Goal: Task Accomplishment & Management: Use online tool/utility

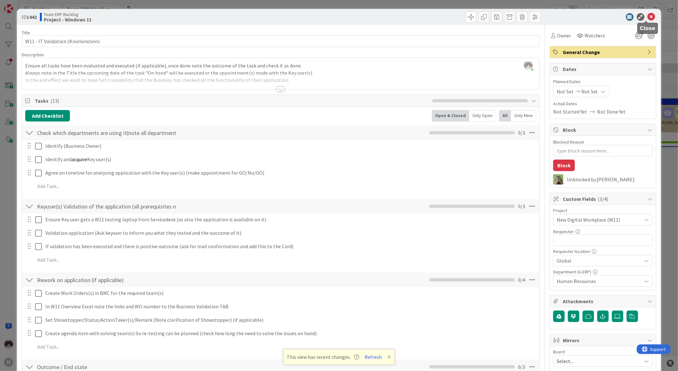
click at [649, 17] on icon at bounding box center [652, 17] width 8 height 8
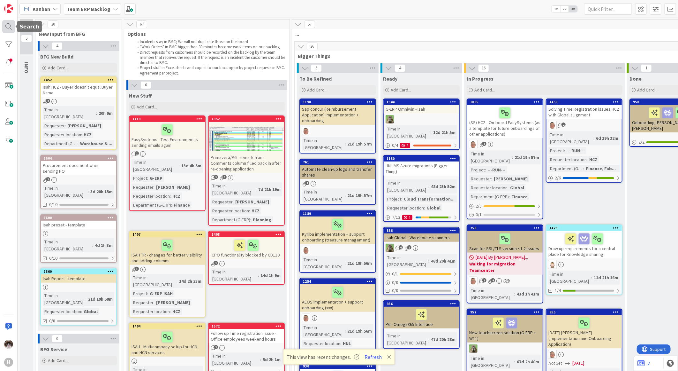
click at [9, 27] on div at bounding box center [8, 26] width 13 height 13
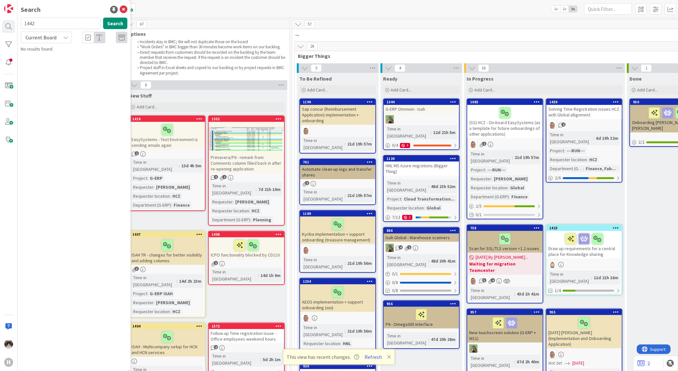
click at [45, 39] on span "Current Board" at bounding box center [41, 37] width 31 height 6
click at [46, 60] on span "All Boards" at bounding box center [57, 64] width 66 height 10
click at [47, 27] on input "1442" at bounding box center [61, 23] width 80 height 11
type input "api"
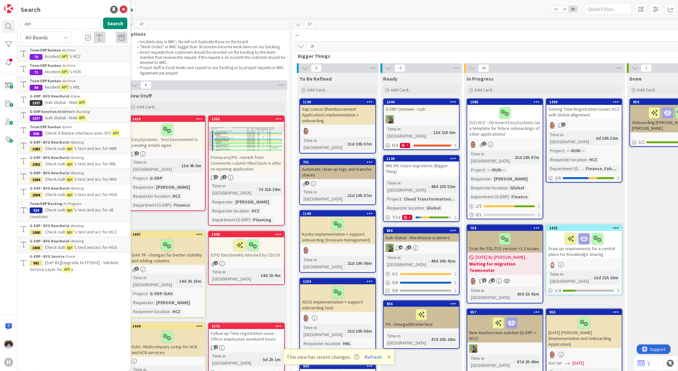
click at [96, 160] on div "G-ERP - BFG New Build › Waiting" at bounding box center [79, 158] width 98 height 6
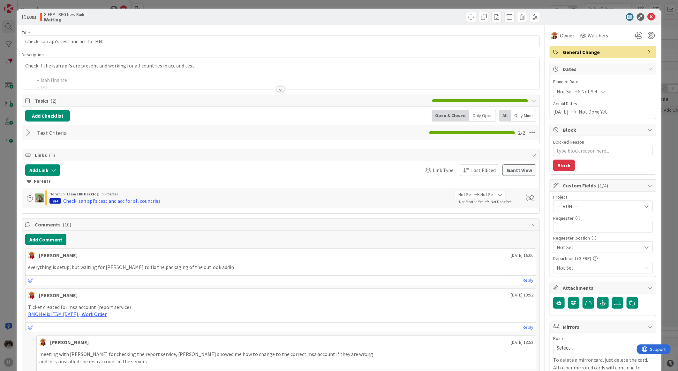
type textarea "x"
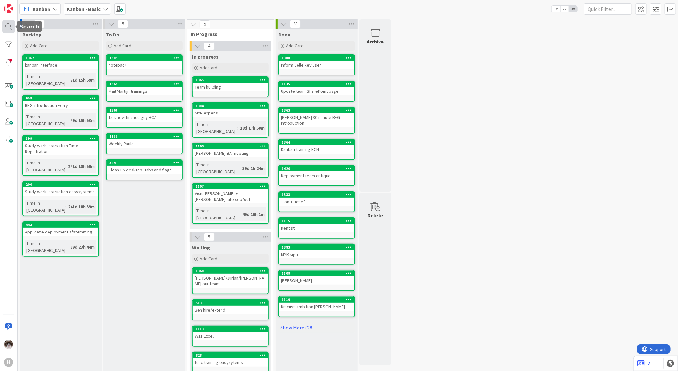
click at [11, 23] on div at bounding box center [8, 26] width 13 height 13
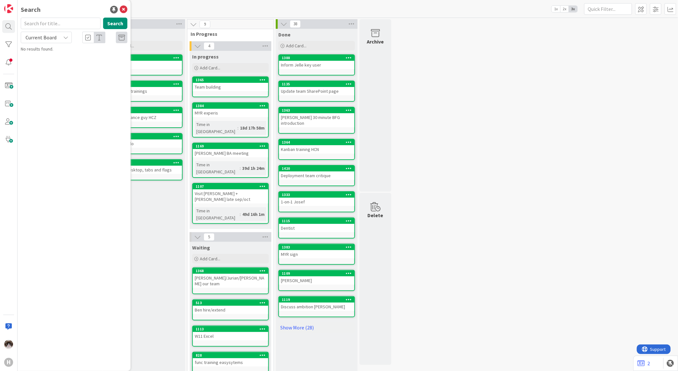
click at [49, 44] on div "Search Current Board No results found." at bounding box center [74, 35] width 107 height 35
click at [53, 42] on span "Current Board" at bounding box center [40, 37] width 33 height 9
drag, startPoint x: 55, startPoint y: 59, endPoint x: 54, endPoint y: 53, distance: 6.3
click at [55, 59] on span "All Boards" at bounding box center [57, 64] width 66 height 10
click at [47, 22] on input "text" at bounding box center [61, 23] width 80 height 11
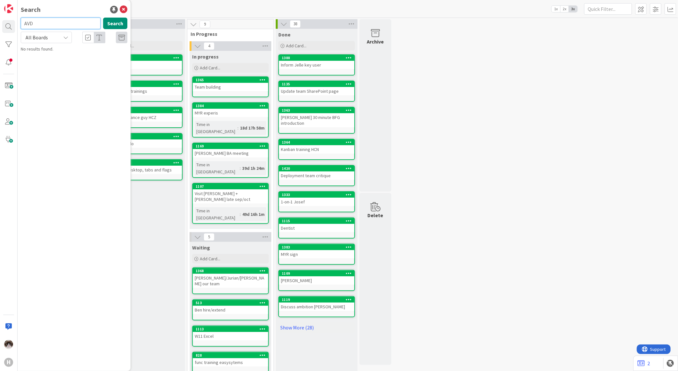
type input "AVD"
click at [123, 9] on icon at bounding box center [124, 10] width 8 height 8
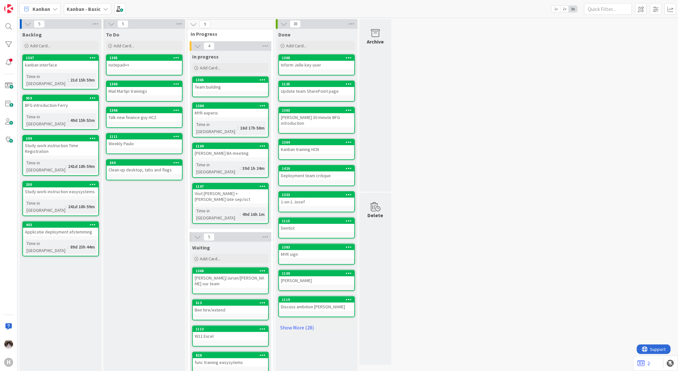
click at [78, 4] on div "Kanban - Basic" at bounding box center [87, 8] width 47 height 11
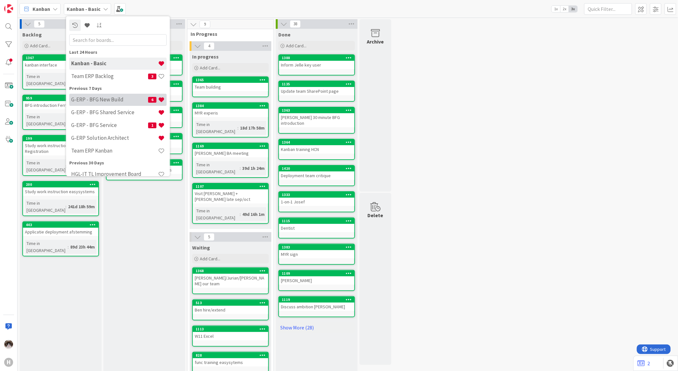
click at [119, 103] on div "G-ERP - BFG New Build 6" at bounding box center [117, 99] width 97 height 12
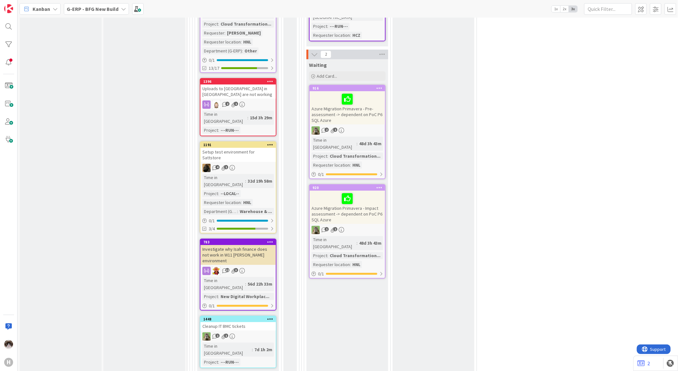
scroll to position [1168, 0]
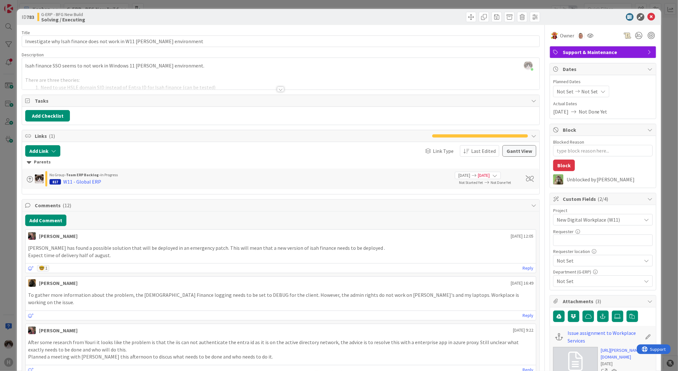
type textarea "x"
click at [648, 18] on icon at bounding box center [652, 17] width 8 height 8
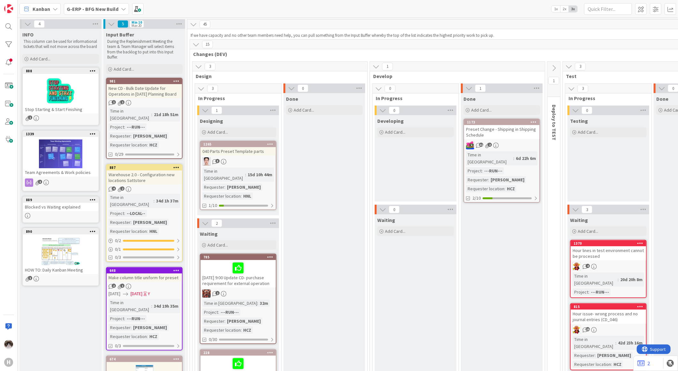
click at [57, 10] on icon at bounding box center [55, 8] width 5 height 5
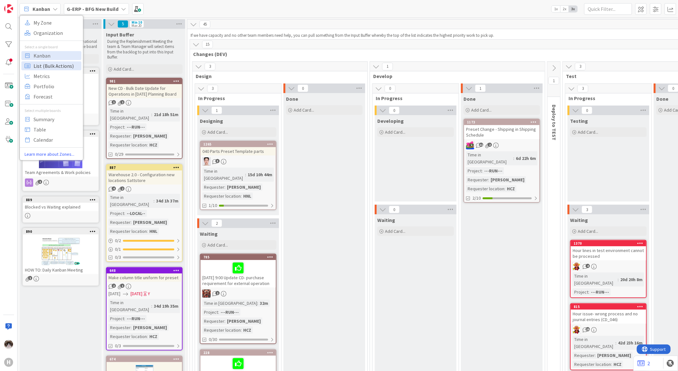
click at [56, 67] on span "List (Bulk Actions)" at bounding box center [57, 66] width 46 height 10
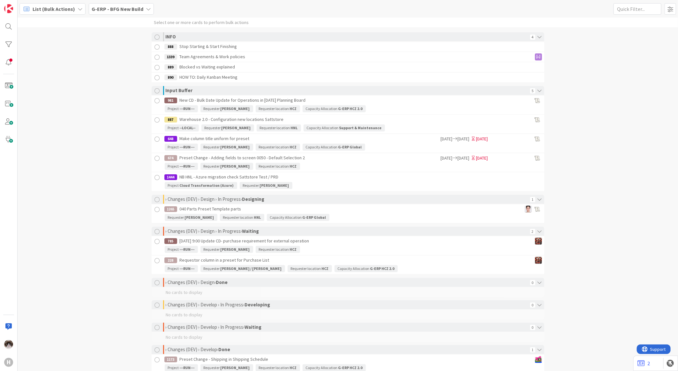
click at [51, 8] on span "List (Bulk Actions)" at bounding box center [54, 9] width 42 height 8
click at [57, 128] on span "Table" at bounding box center [57, 129] width 46 height 10
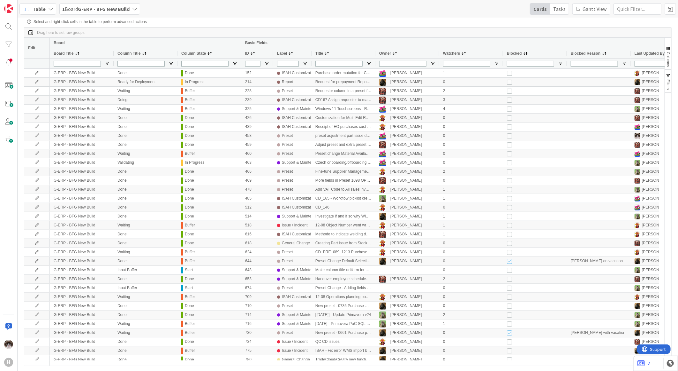
scroll to position [0, 35]
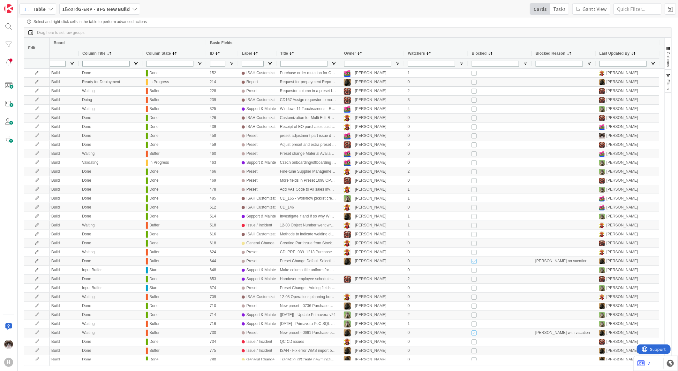
click at [670, 53] on span "Columns" at bounding box center [668, 59] width 4 height 15
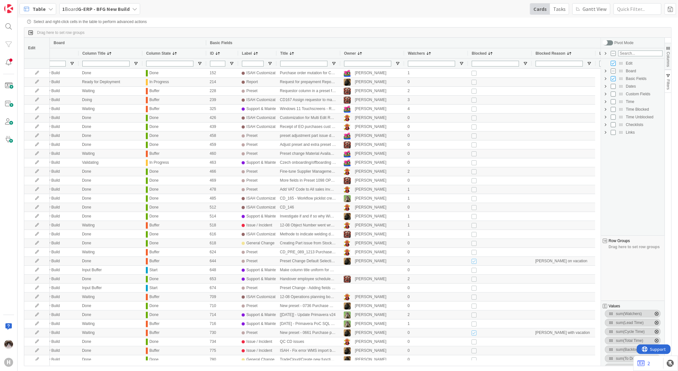
click at [610, 96] on div "Custom Fields" at bounding box center [633, 94] width 60 height 8
click at [612, 95] on input "Press SPACE to toggle visibility (hidden)" at bounding box center [613, 93] width 5 height 5
checkbox input "true"
click at [608, 93] on span "Custom Fields Column Group" at bounding box center [605, 93] width 5 height 5
click at [613, 95] on input "Press SPACE to toggle visibility (visible)" at bounding box center [613, 93] width 5 height 5
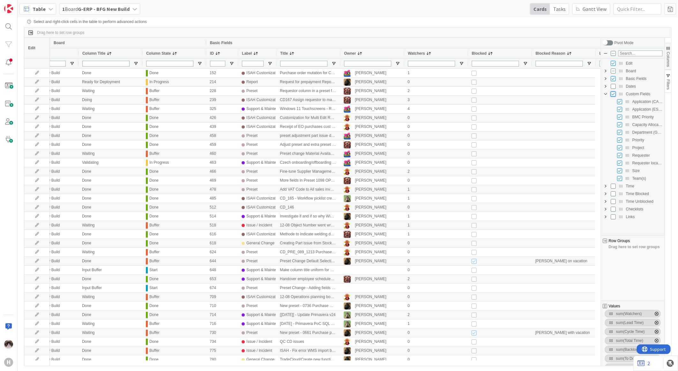
checkbox input "false"
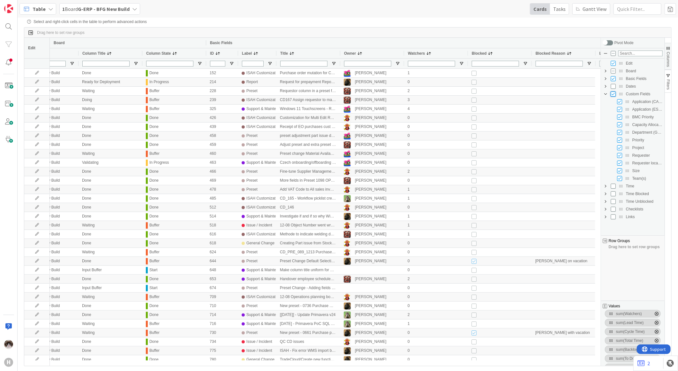
checkbox input "false"
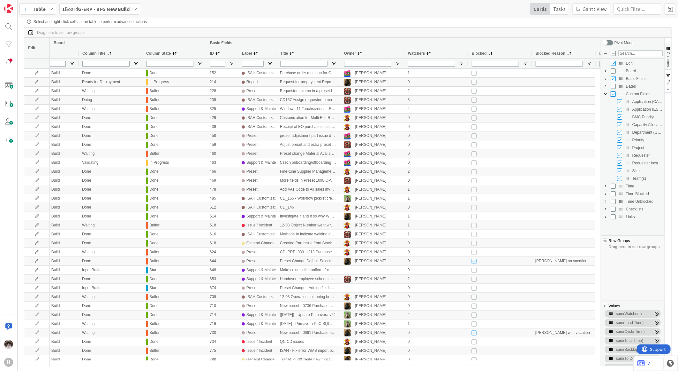
checkbox input "false"
click at [620, 149] on input "Press SPACE to toggle visibility (hidden)" at bounding box center [619, 147] width 5 height 5
checkbox input "true"
checkbox input "false"
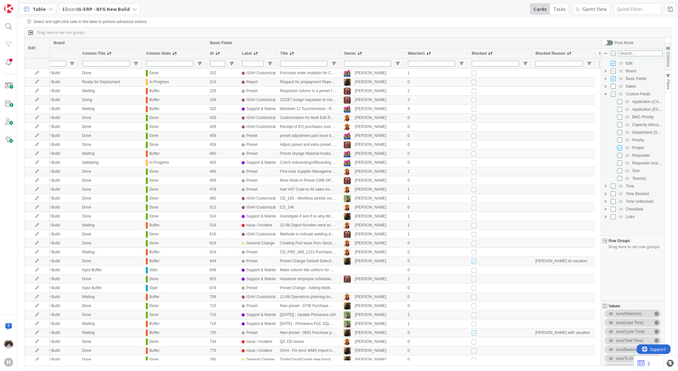
click at [644, 28] on div "Drag here to set row groups" at bounding box center [347, 32] width 647 height 10
click at [669, 49] on span "button" at bounding box center [668, 48] width 5 height 5
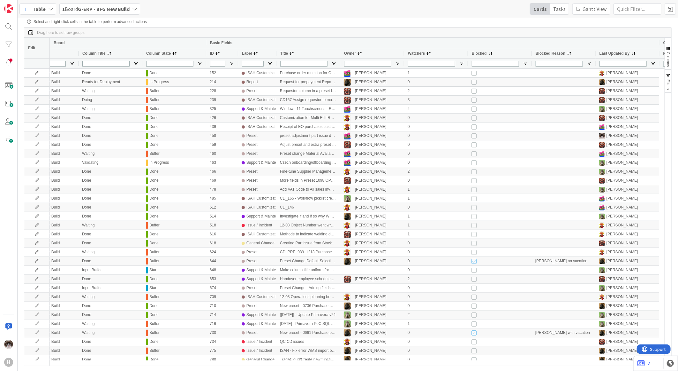
scroll to position [0, 99]
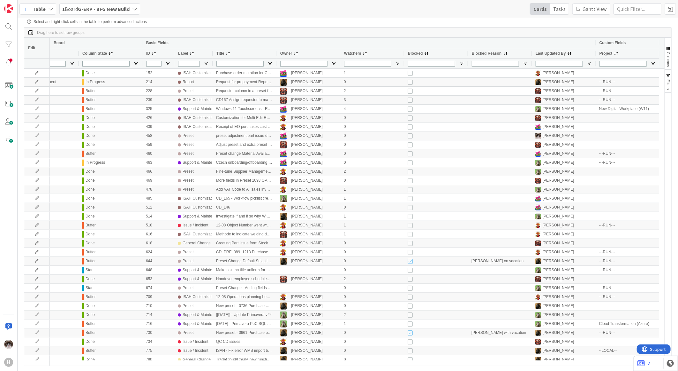
click at [623, 52] on div "Project" at bounding box center [625, 53] width 50 height 7
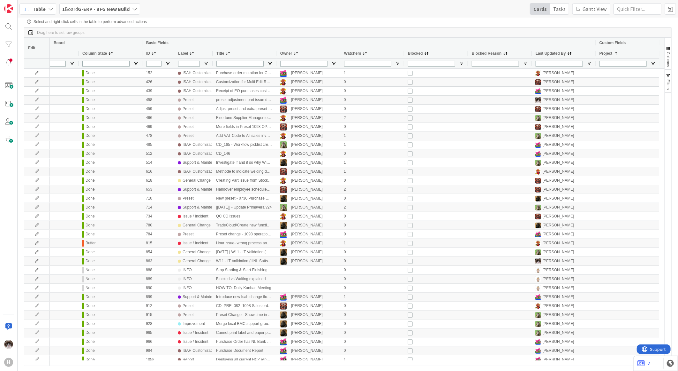
click at [623, 52] on div "Project 1" at bounding box center [625, 53] width 50 height 7
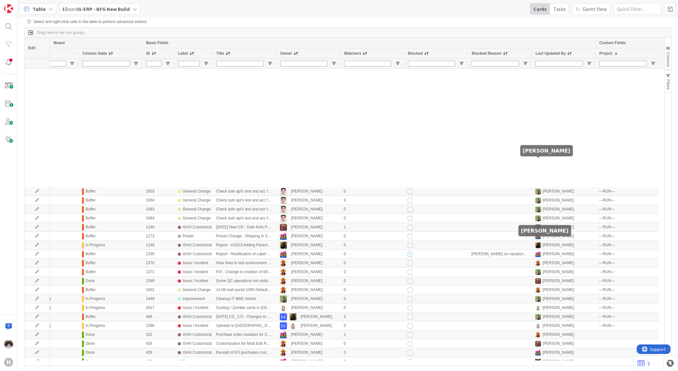
scroll to position [426, 0]
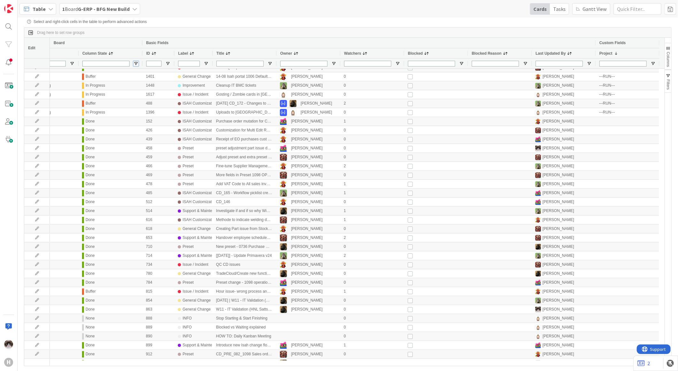
click at [137, 65] on span "Open Filter Menu" at bounding box center [136, 63] width 5 height 5
click at [139, 100] on input "Filter List" at bounding box center [136, 97] width 5 height 5
checkbox input "false"
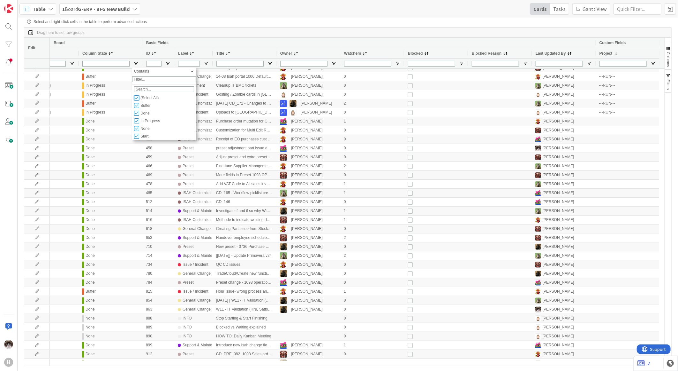
checkbox input "false"
type input "(0)"
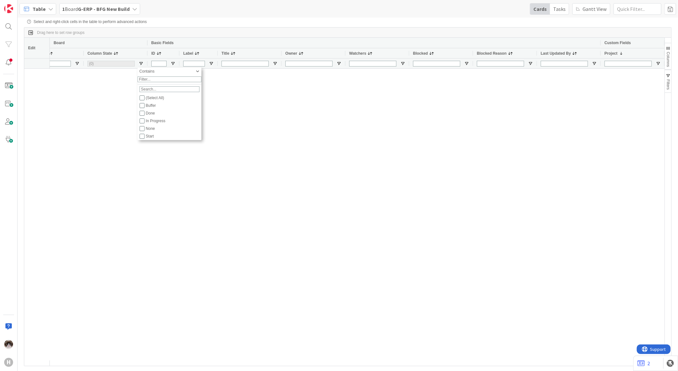
scroll to position [0, 94]
click at [146, 115] on div "Done" at bounding box center [173, 113] width 54 height 4
checkbox input "false"
checkbox input "true"
type input "(1) Done"
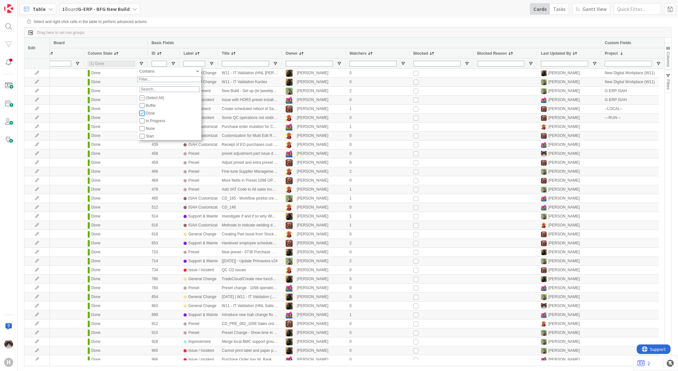
click at [144, 116] on input "Filter List" at bounding box center [142, 113] width 5 height 5
checkbox input "false"
type input "(0)"
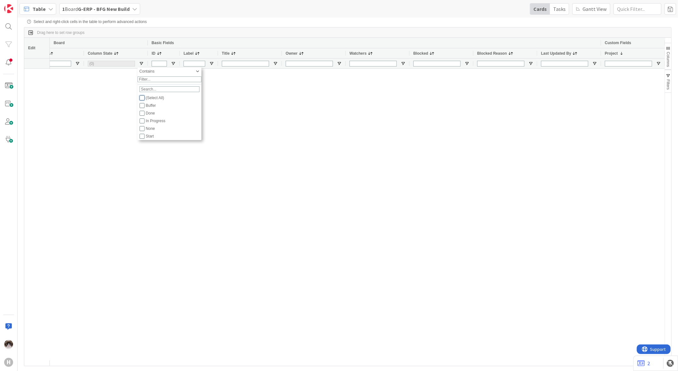
click at [143, 100] on input "Filter List" at bounding box center [142, 97] width 5 height 5
checkbox input "true"
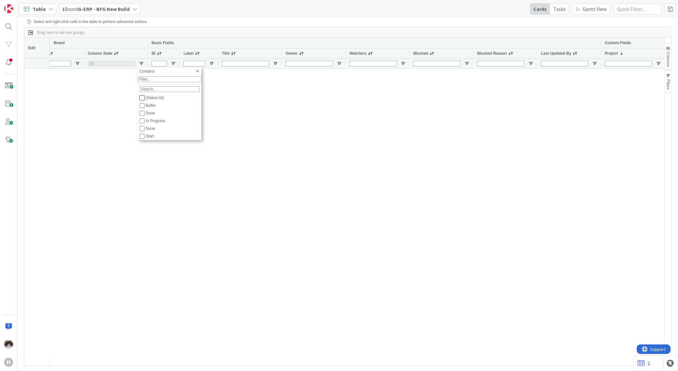
checkbox input "true"
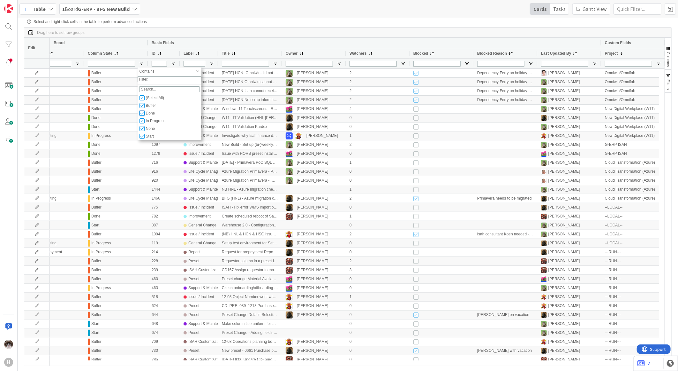
click at [142, 116] on input "Filter List" at bounding box center [142, 113] width 5 height 5
checkbox input "false"
type input "(4) In Progress,Buffer,Start,None"
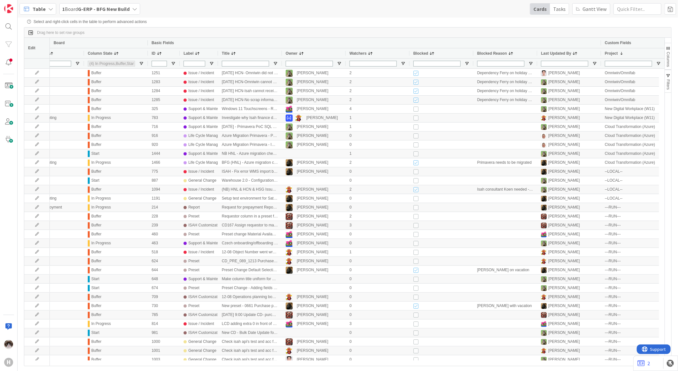
click at [320, 43] on div "Basic Fields" at bounding box center [375, 43] width 446 height 8
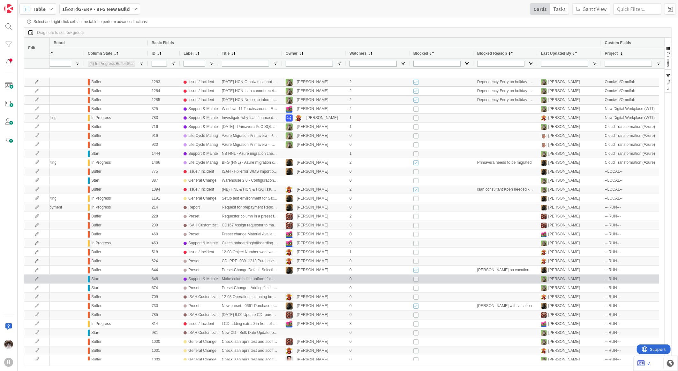
scroll to position [0, 0]
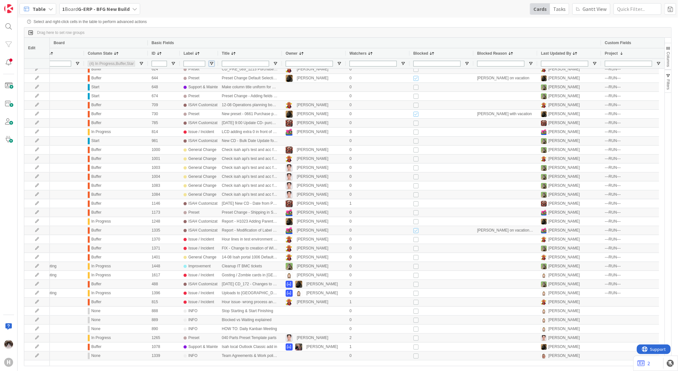
click at [213, 65] on span "Open Filter Menu" at bounding box center [211, 63] width 5 height 5
click at [213, 116] on input "Filter List" at bounding box center [212, 113] width 5 height 5
checkbox input "false"
type input "(8) General Change,ISAH Customization,Improvement,Issue / Incident,Life Cycle M…"
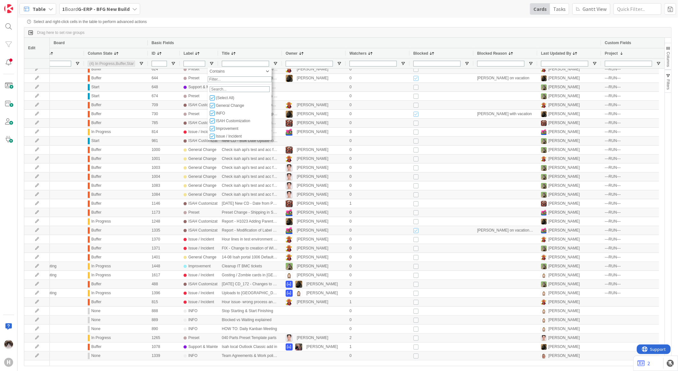
type input "(3) In Progress,Buffer,Start"
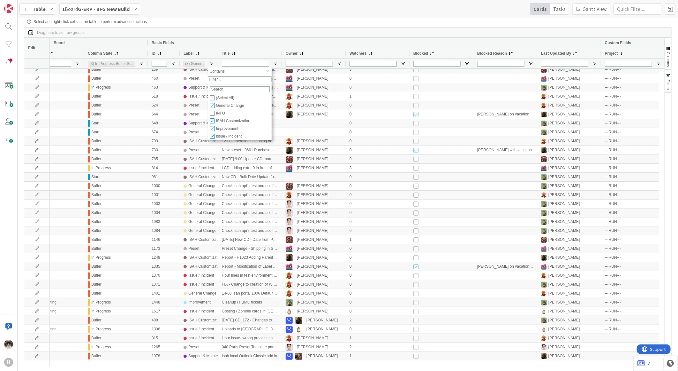
click at [376, 39] on div "Basic Fields" at bounding box center [375, 43] width 454 height 10
click at [49, 11] on div "Table" at bounding box center [37, 8] width 37 height 11
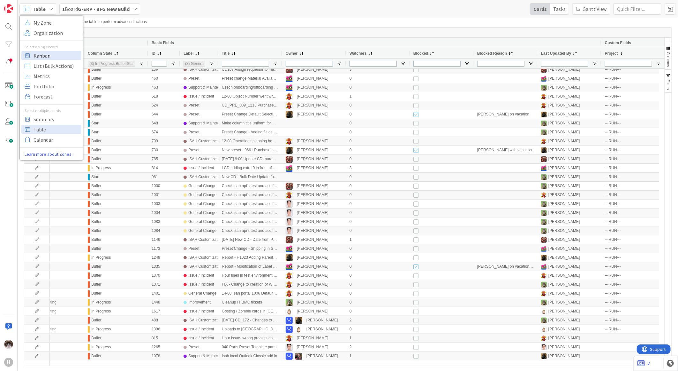
click at [56, 54] on span "Kanban" at bounding box center [57, 55] width 46 height 10
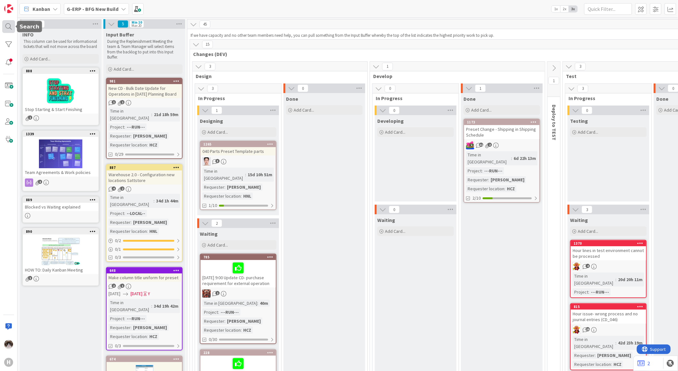
click at [4, 24] on div at bounding box center [8, 26] width 13 height 13
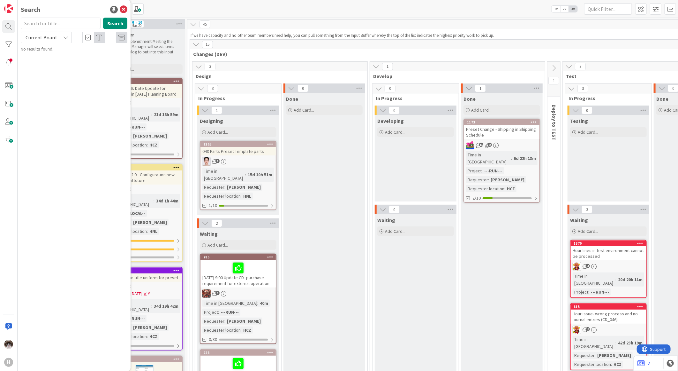
type input "1"
type input "815"
click at [46, 42] on span "Current Board" at bounding box center [40, 37] width 33 height 9
click at [53, 58] on link "All Boards" at bounding box center [57, 63] width 73 height 11
click at [78, 63] on p "Hour issue- wrong process and no journal entries (CD_046)" at bounding box center [79, 59] width 98 height 13
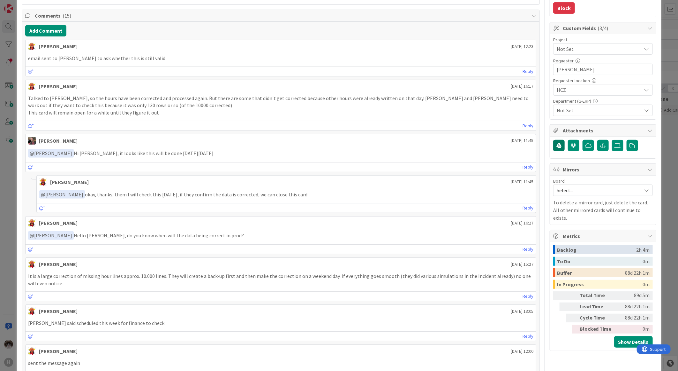
scroll to position [106, 0]
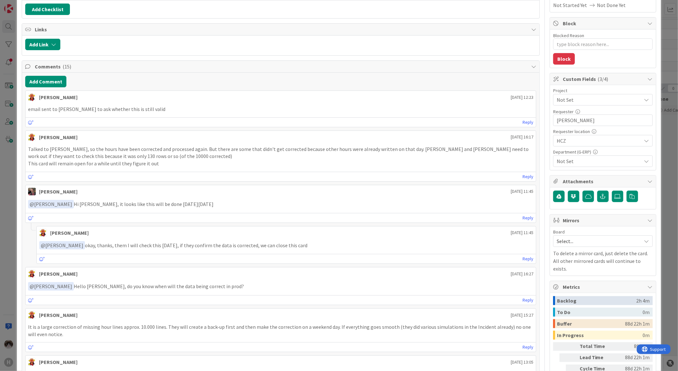
click at [581, 100] on span "Not Set" at bounding box center [598, 99] width 82 height 9
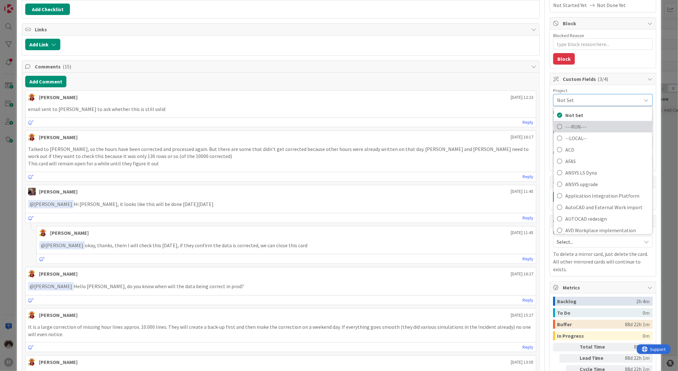
click at [591, 127] on span "---RUN---" at bounding box center [608, 127] width 84 height 10
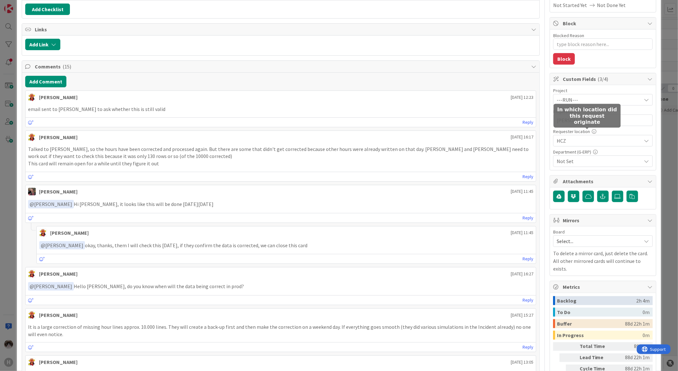
type textarea "x"
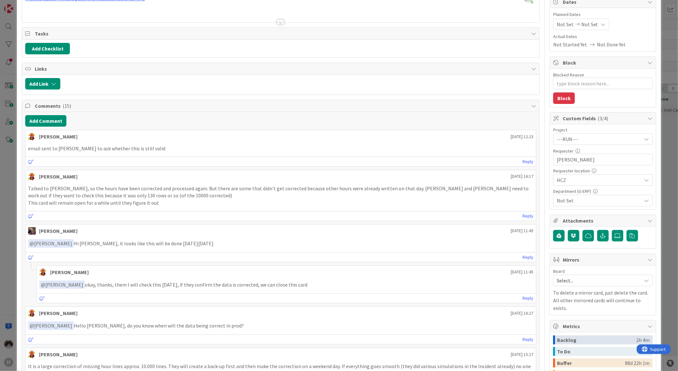
scroll to position [0, 0]
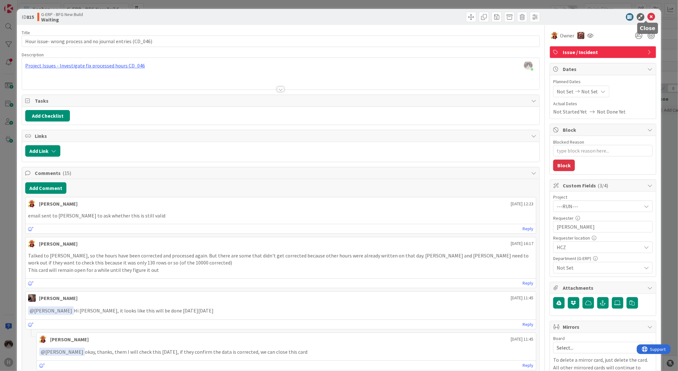
click at [648, 18] on icon at bounding box center [652, 17] width 8 height 8
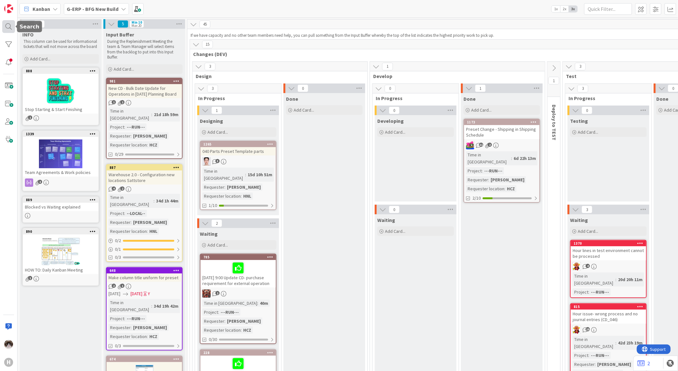
click at [8, 23] on div at bounding box center [8, 26] width 13 height 13
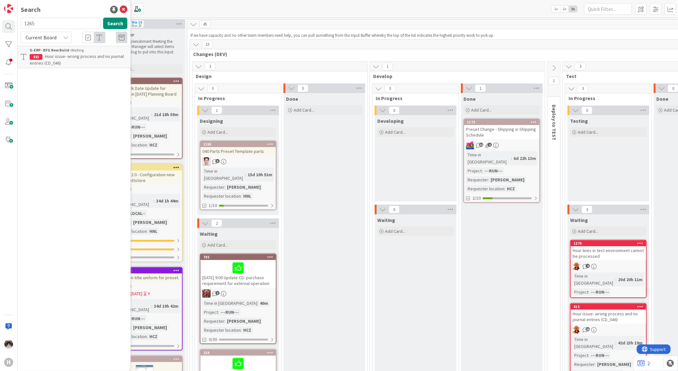
type input "1265"
click at [58, 37] on div "Current Board" at bounding box center [46, 37] width 51 height 11
click at [89, 123] on div "Search 1265 Search Current Board Current Board All Boards G-ERP - BFG New Build…" at bounding box center [74, 185] width 113 height 371
click at [73, 55] on span "040 Parts Preset Template parts" at bounding box center [76, 56] width 62 height 6
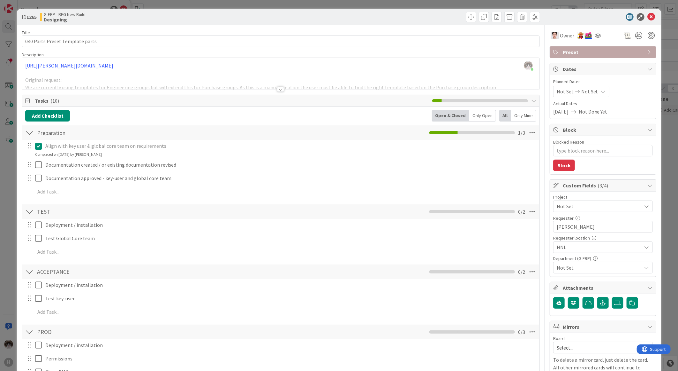
click at [279, 91] on div at bounding box center [280, 89] width 7 height 5
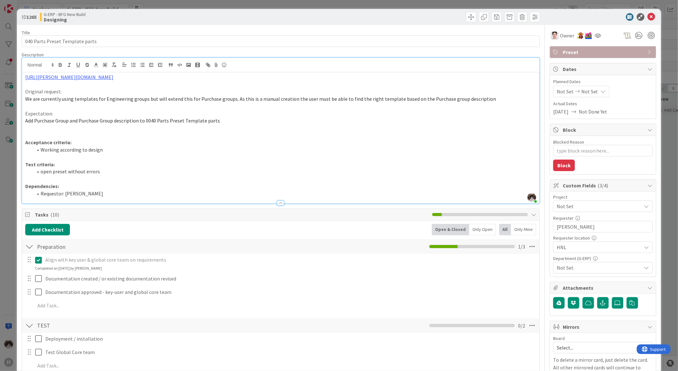
click at [592, 267] on span "Not Set" at bounding box center [599, 268] width 85 height 8
click at [619, 207] on span "Not Set" at bounding box center [598, 206] width 82 height 9
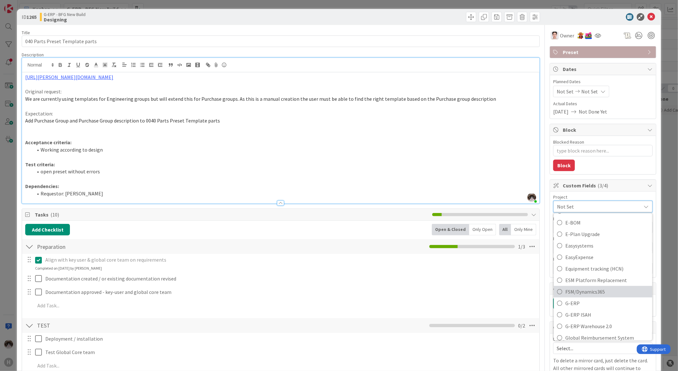
scroll to position [248, 0]
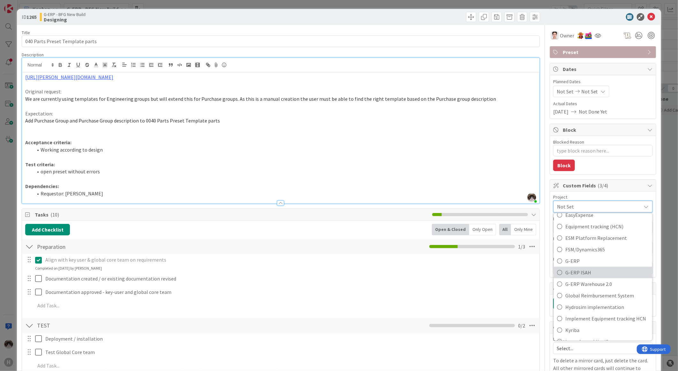
click at [592, 269] on span "G-ERP ISAH" at bounding box center [608, 272] width 84 height 10
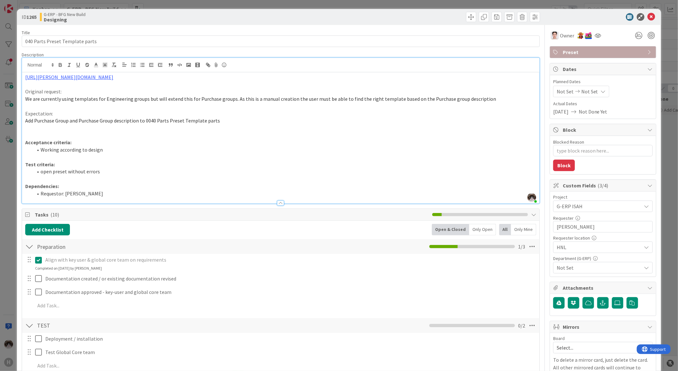
type textarea "x"
click at [648, 18] on icon at bounding box center [652, 17] width 8 height 8
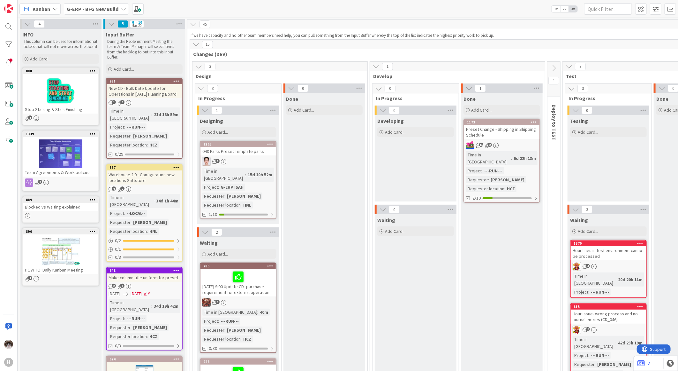
click at [16, 29] on div "H" at bounding box center [9, 185] width 18 height 371
click at [14, 27] on div at bounding box center [8, 26] width 13 height 13
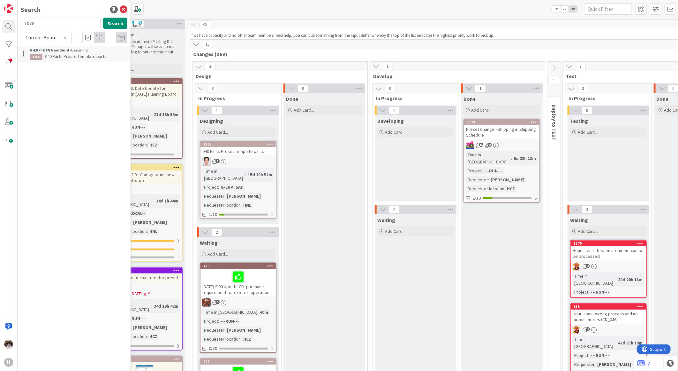
type input "1078"
click at [70, 52] on b "G-ERP - BFG New Build ›" at bounding box center [51, 50] width 42 height 5
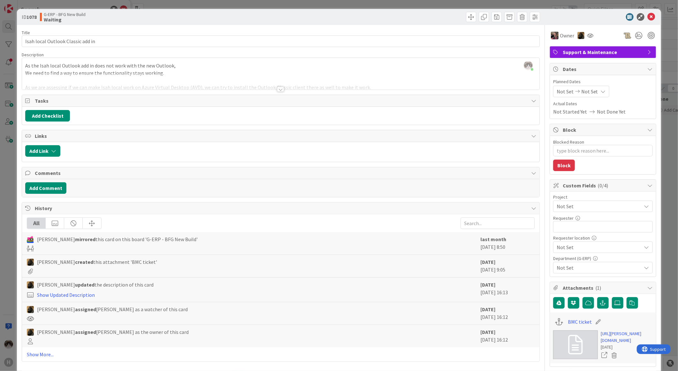
click at [277, 92] on div at bounding box center [280, 89] width 7 height 5
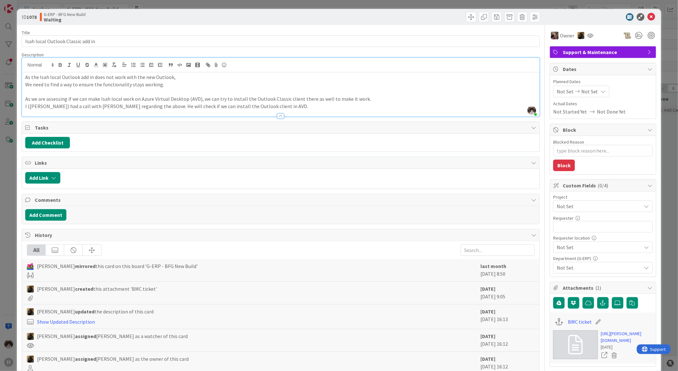
click at [596, 207] on span "Not Set" at bounding box center [598, 206] width 82 height 9
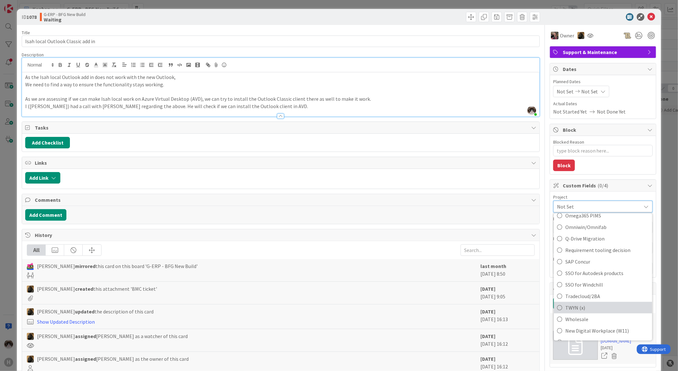
scroll to position [441, 0]
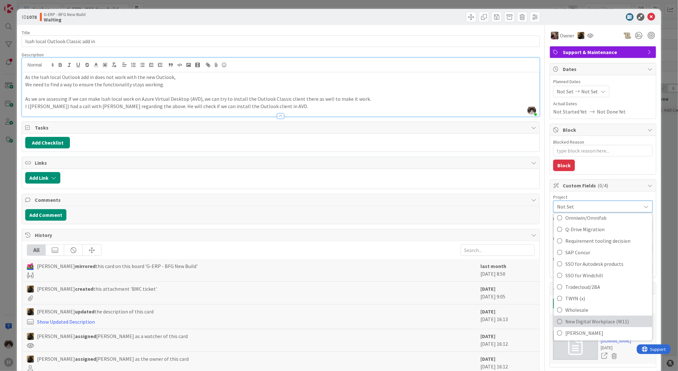
click at [592, 323] on span "New Digital Workplace (W11)" at bounding box center [608, 321] width 84 height 10
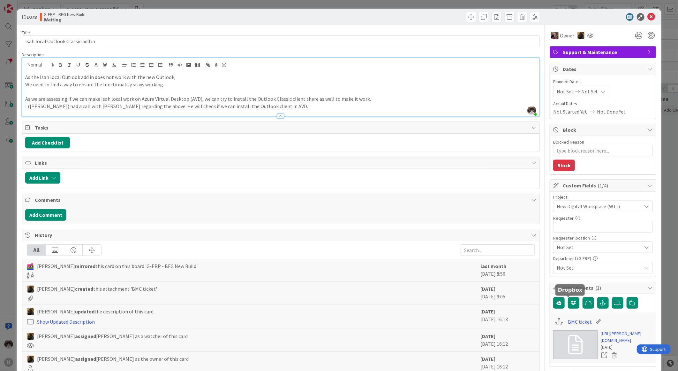
type textarea "x"
click at [648, 16] on icon at bounding box center [652, 17] width 8 height 8
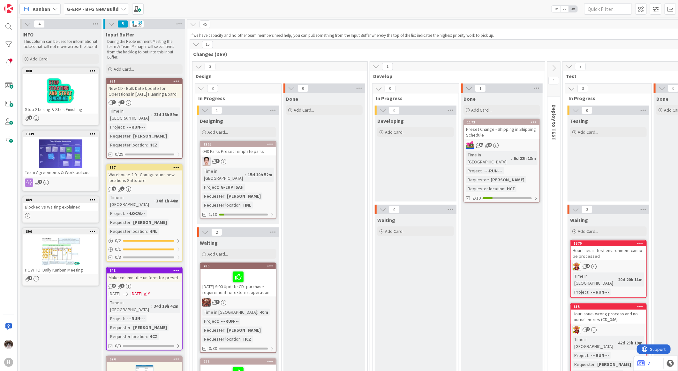
drag, startPoint x: 79, startPoint y: 11, endPoint x: 82, endPoint y: 14, distance: 4.7
click at [79, 10] on b "G-ERP - BFG New Build" at bounding box center [93, 9] width 52 height 6
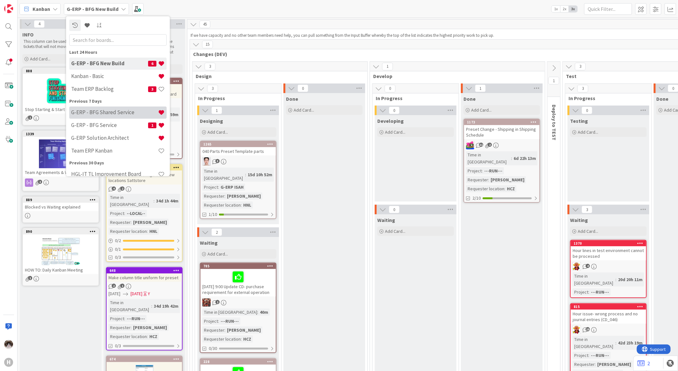
click at [120, 110] on h4 "G-ERP - BFG Shared Service" at bounding box center [114, 112] width 87 height 6
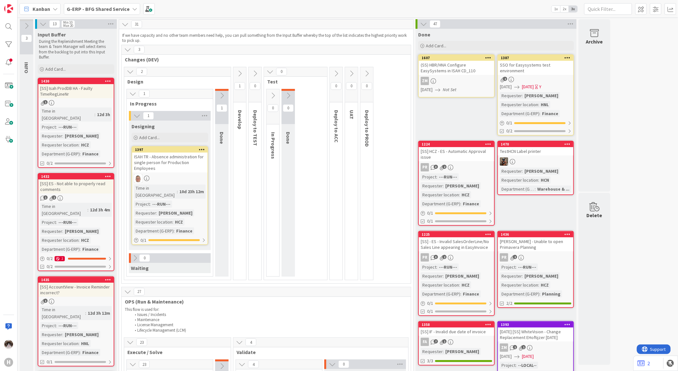
click at [37, 9] on span "Kanban" at bounding box center [42, 9] width 18 height 8
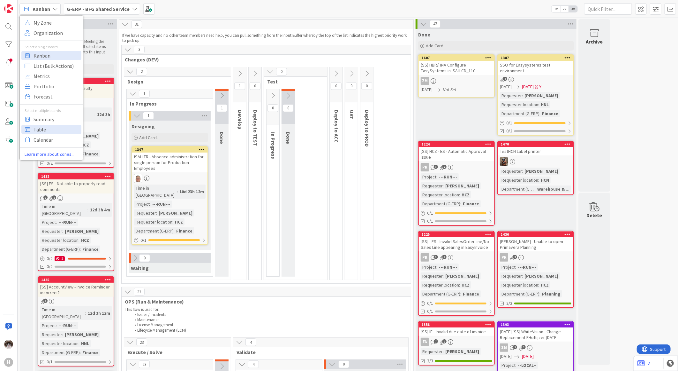
click at [49, 131] on span "Table" at bounding box center [57, 129] width 46 height 10
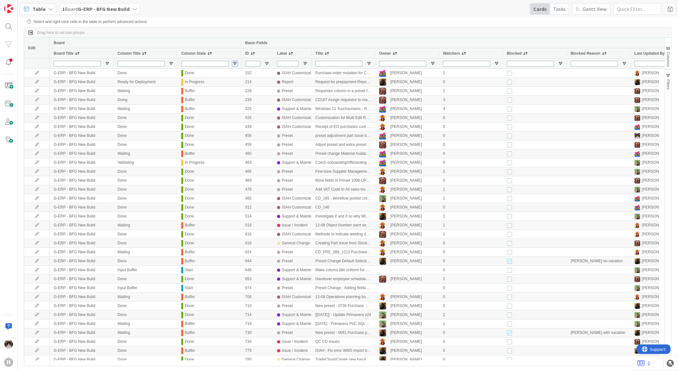
click at [235, 63] on span "Open Filter Menu" at bounding box center [235, 63] width 5 height 5
click at [237, 116] on input "Filter List" at bounding box center [235, 113] width 5 height 5
checkbox input "false"
type input "(4) Buffer,In Progress,None,Start"
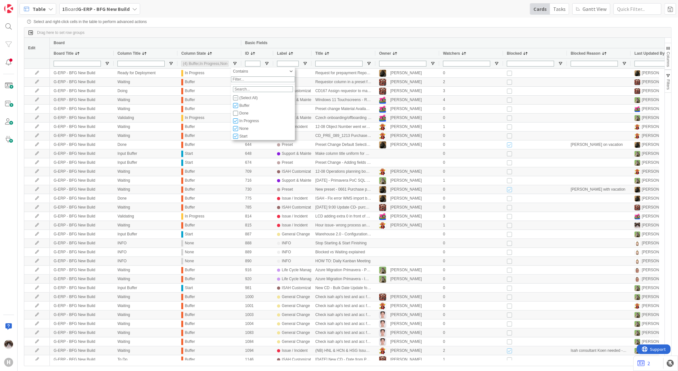
click at [474, 42] on div "Basic Fields" at bounding box center [468, 43] width 446 height 8
click at [667, 58] on span "Columns" at bounding box center [668, 59] width 4 height 15
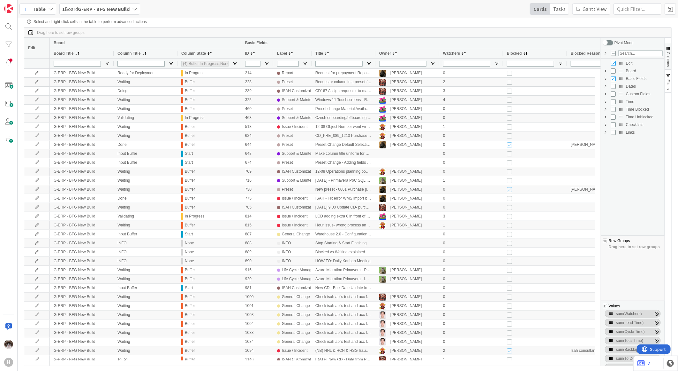
click at [606, 95] on span "Custom Fields Column Group" at bounding box center [605, 93] width 5 height 5
click at [621, 148] on input "Press SPACE to toggle visibility (hidden)" at bounding box center [619, 147] width 5 height 5
checkbox input "true"
checkbox input "false"
click at [669, 52] on button "Columns" at bounding box center [668, 56] width 6 height 27
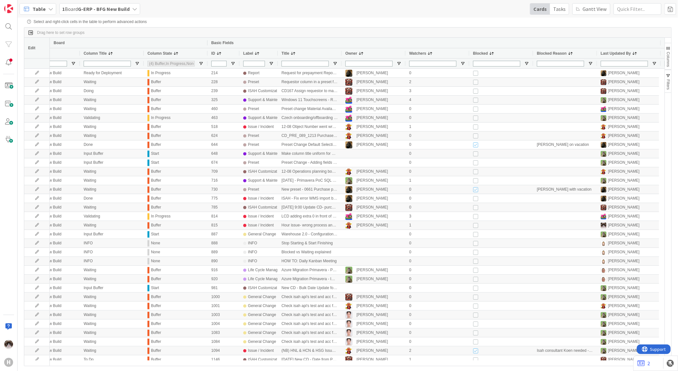
scroll to position [0, 72]
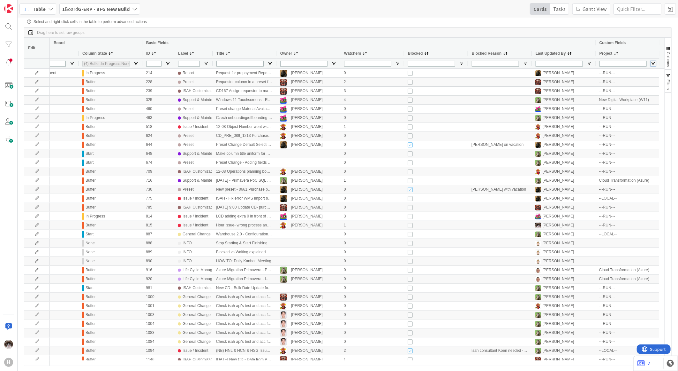
click at [654, 64] on span "Open Filter Menu" at bounding box center [653, 63] width 5 height 5
click at [666, 72] on span "Filtering operator" at bounding box center [666, 71] width 5 height 5
click at [622, 51] on div "Project" at bounding box center [625, 53] width 50 height 7
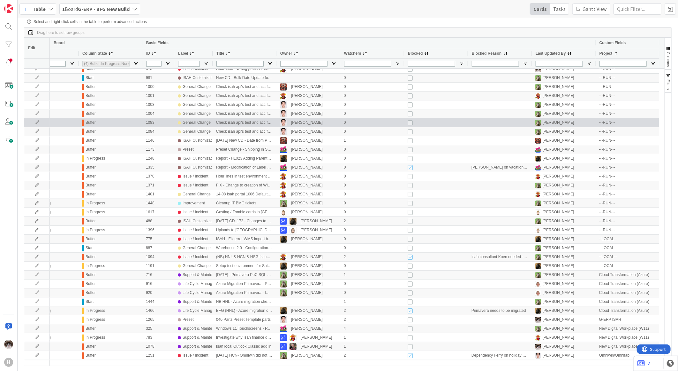
scroll to position [187, 0]
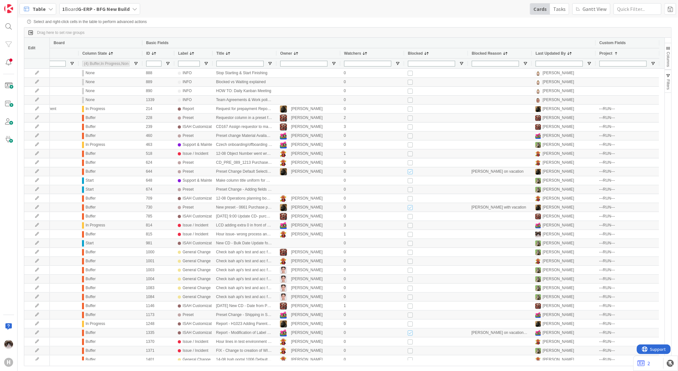
click at [96, 9] on b "G-ERP - BFG New Build" at bounding box center [104, 9] width 52 height 6
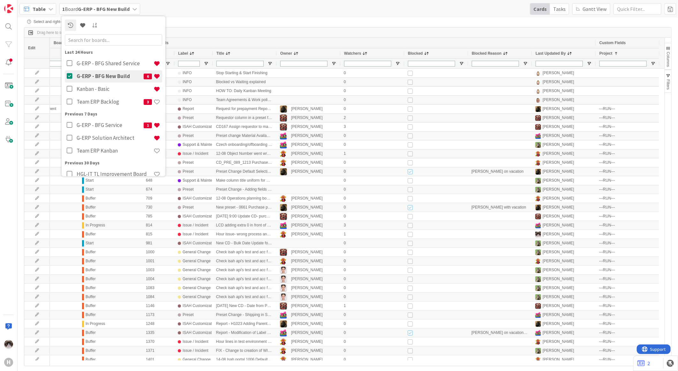
click at [69, 71] on button at bounding box center [71, 76] width 8 height 12
click at [68, 65] on icon at bounding box center [71, 63] width 8 height 6
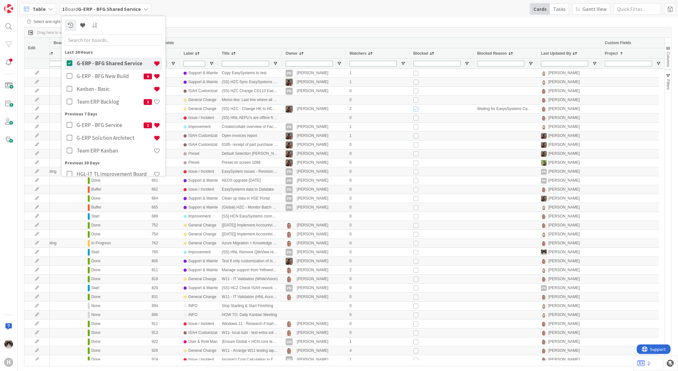
click at [534, 33] on div "Drag here to set row groups" at bounding box center [347, 32] width 647 height 10
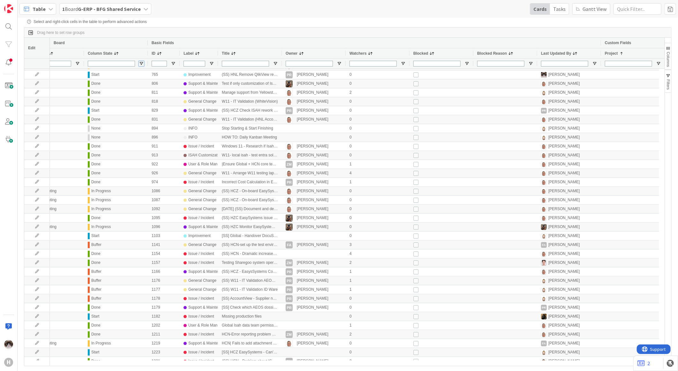
click at [142, 64] on span "Open Filter Menu" at bounding box center [141, 63] width 5 height 5
click at [144, 116] on input "Filter List" at bounding box center [142, 113] width 5 height 5
checkbox input "false"
type input "(4) Buffer,In Progress,None,Start"
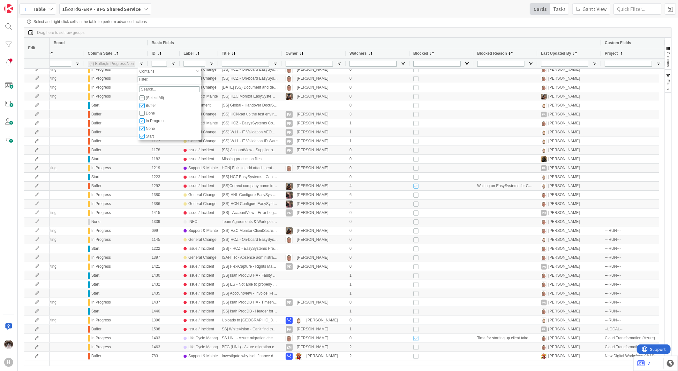
click at [223, 35] on div "Drag here to set row groups" at bounding box center [347, 32] width 647 height 10
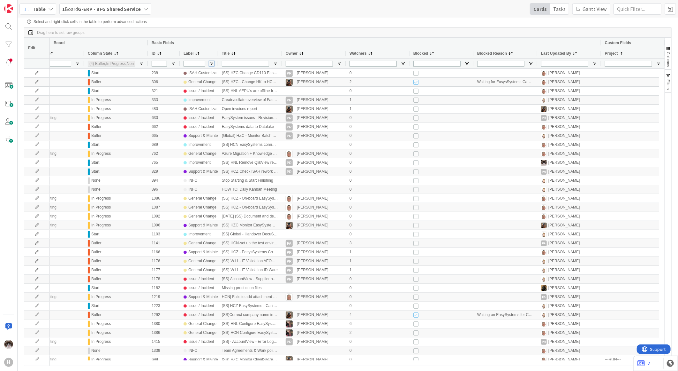
click at [212, 64] on span "Open Filter Menu" at bounding box center [211, 63] width 5 height 5
click at [211, 114] on div "INFO" at bounding box center [241, 113] width 62 height 8
click at [211, 116] on input "Filter List" at bounding box center [212, 113] width 5 height 5
checkbox input "false"
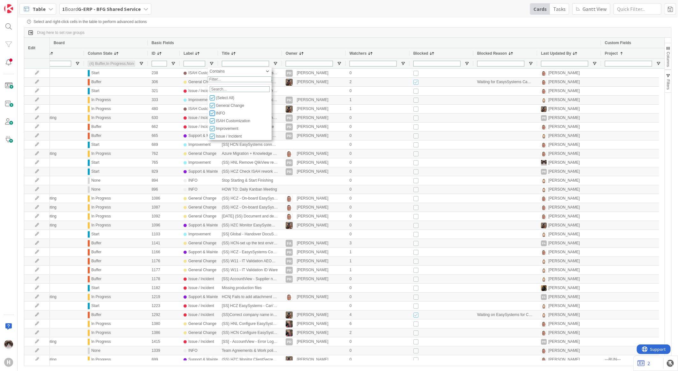
type input "(6) General Change,ISAH Customization,Improvement,Issue / Incident,Life Cycle M…"
type input "(3) Buffer,In Progress,Start"
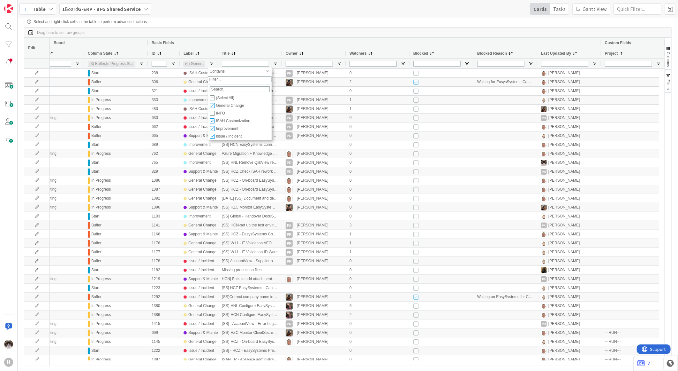
click at [412, 34] on div "Drag here to set row groups" at bounding box center [347, 32] width 647 height 10
